Goal: Task Accomplishment & Management: Complete application form

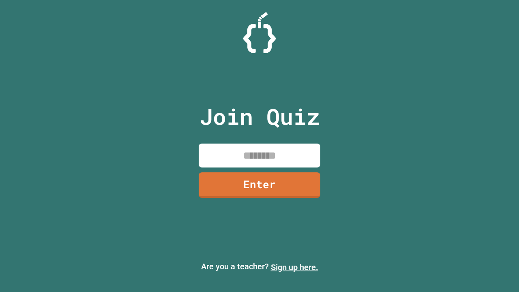
click at [295, 267] on link "Sign up here." at bounding box center [294, 267] width 47 height 10
